Goal: Transaction & Acquisition: Purchase product/service

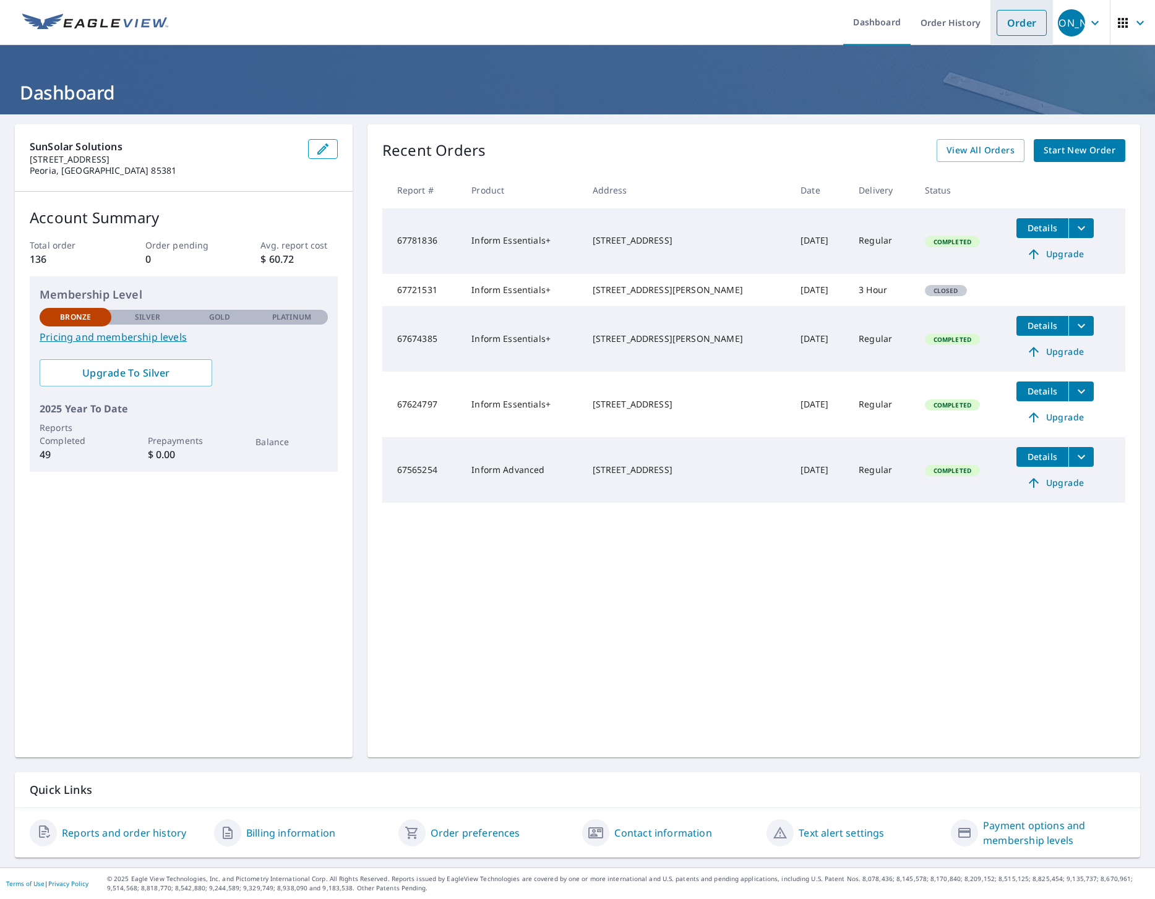
click at [1019, 18] on link "Order" at bounding box center [1021, 23] width 50 height 26
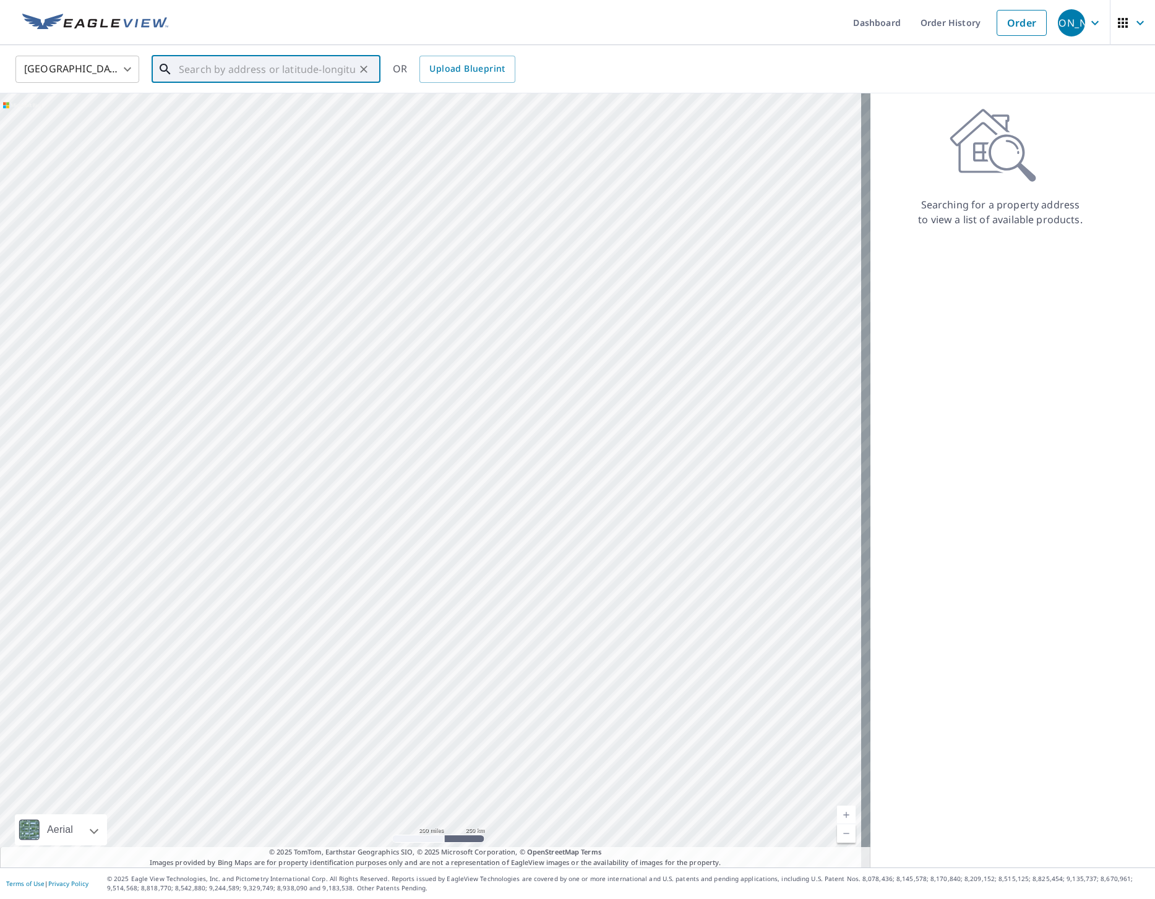
click at [232, 78] on input "text" at bounding box center [267, 69] width 176 height 35
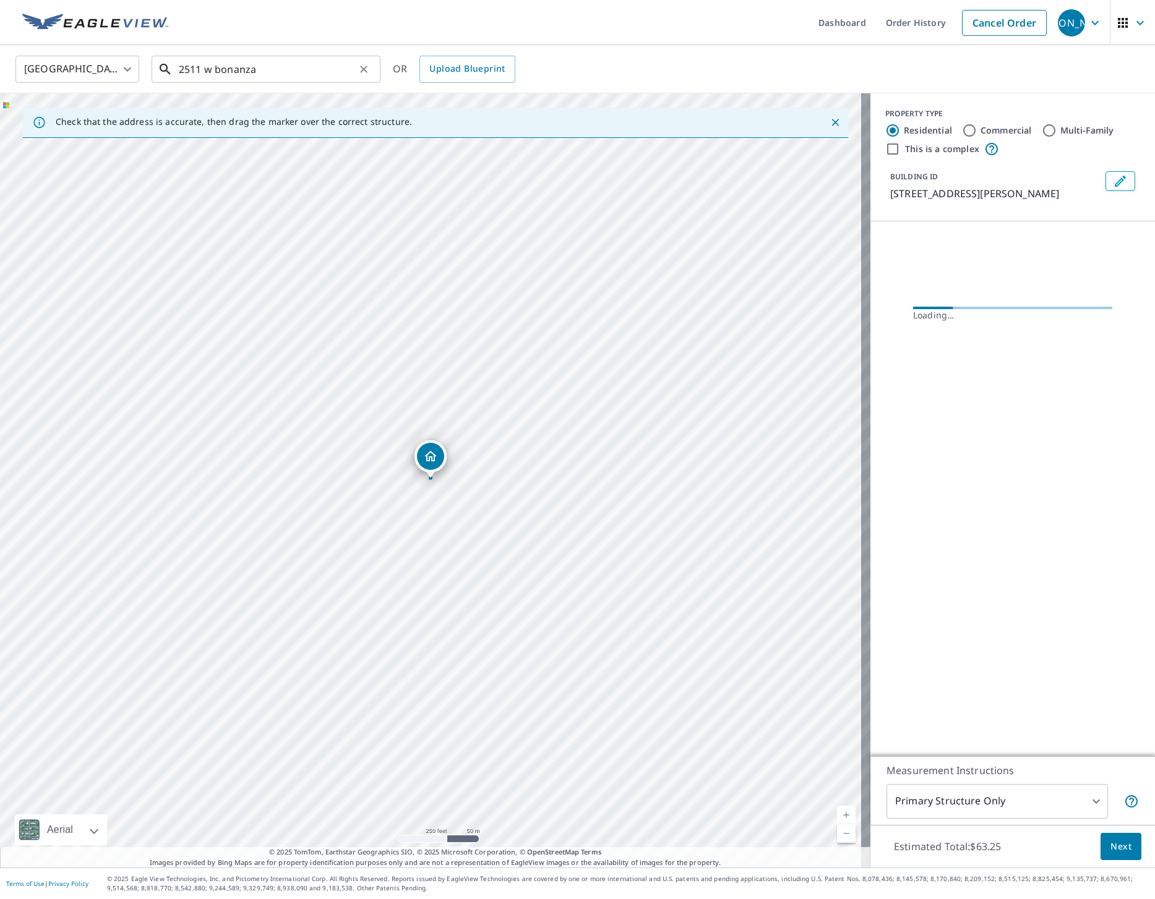
click at [289, 64] on input "2511 w bonanza" at bounding box center [267, 69] width 176 height 35
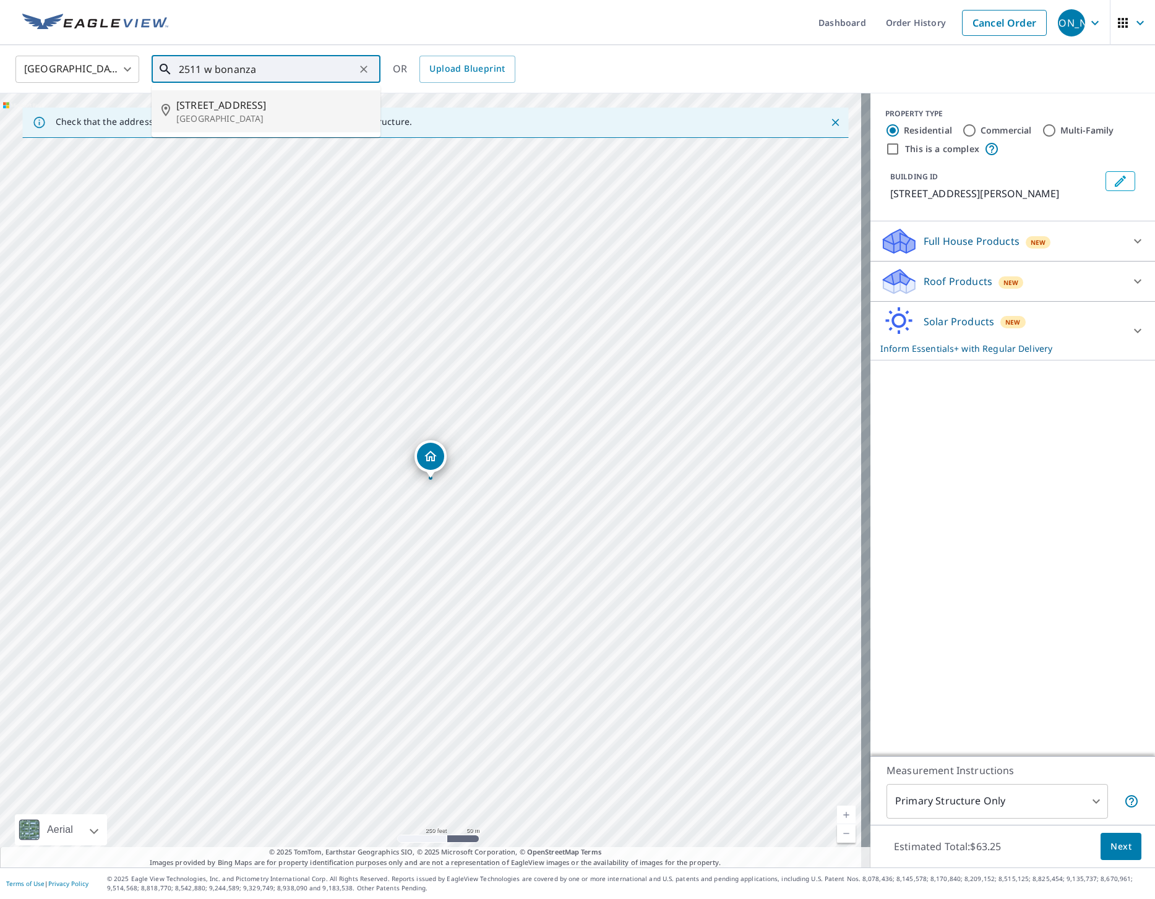
click at [295, 113] on p "[GEOGRAPHIC_DATA]" at bounding box center [273, 119] width 194 height 12
type input "[STREET_ADDRESS]"
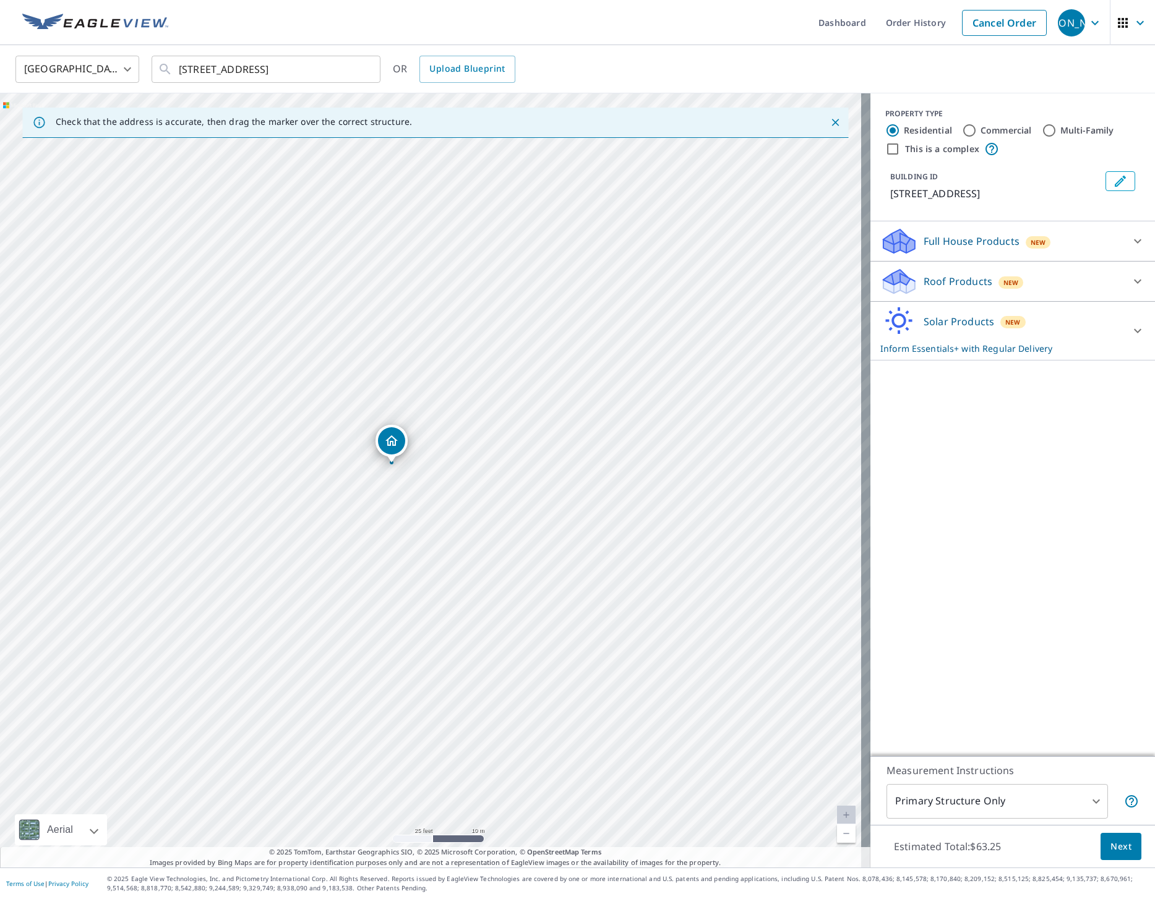
click at [1115, 847] on span "Next" at bounding box center [1120, 846] width 21 height 15
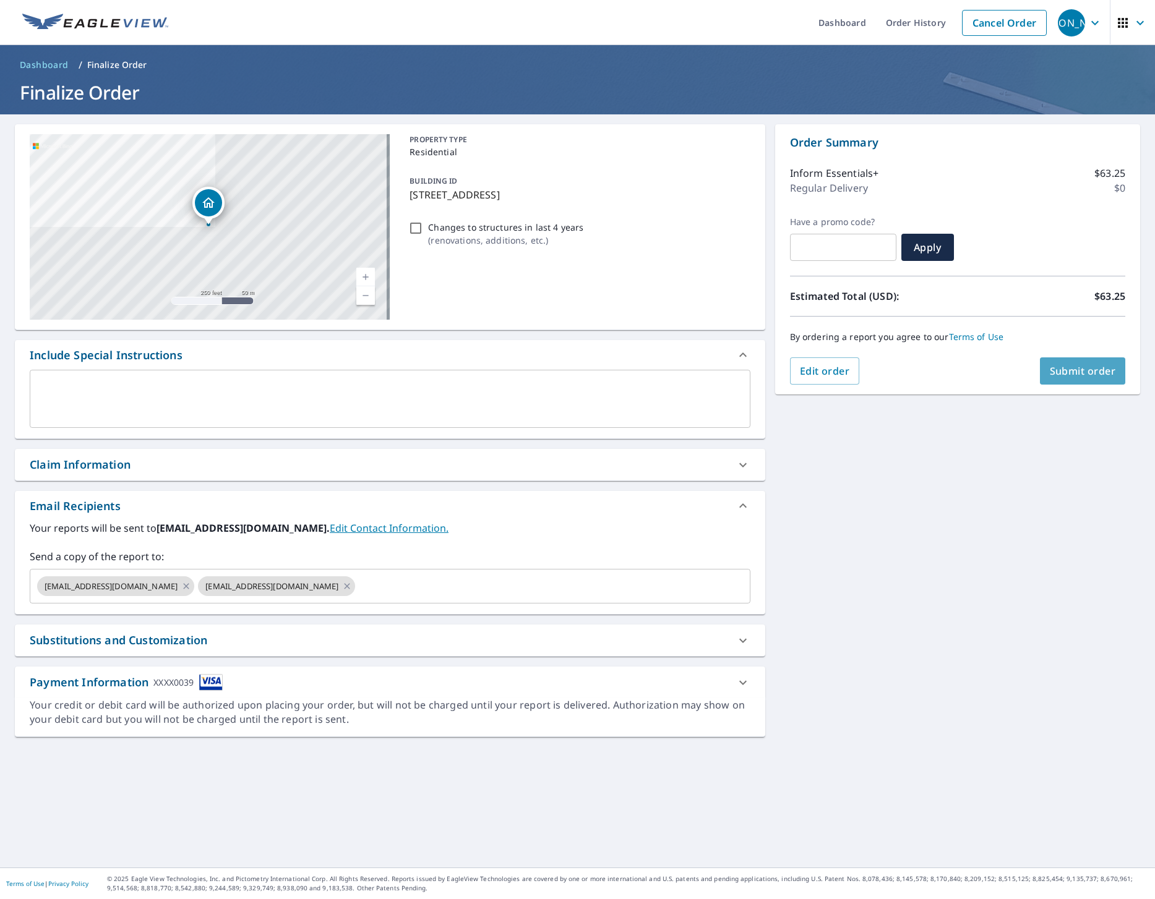
click at [1051, 381] on button "Submit order" at bounding box center [1083, 370] width 86 height 27
